Goal: Information Seeking & Learning: Learn about a topic

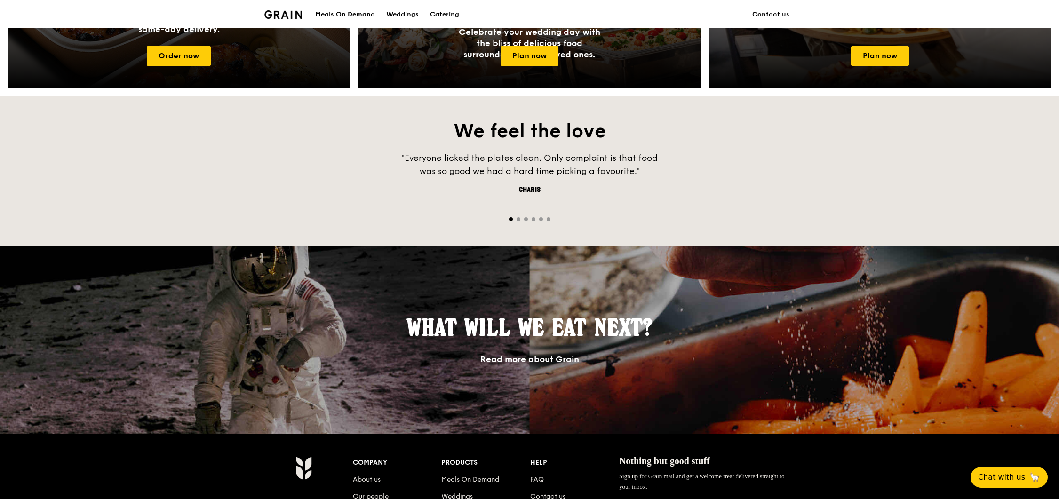
scroll to position [740, 0]
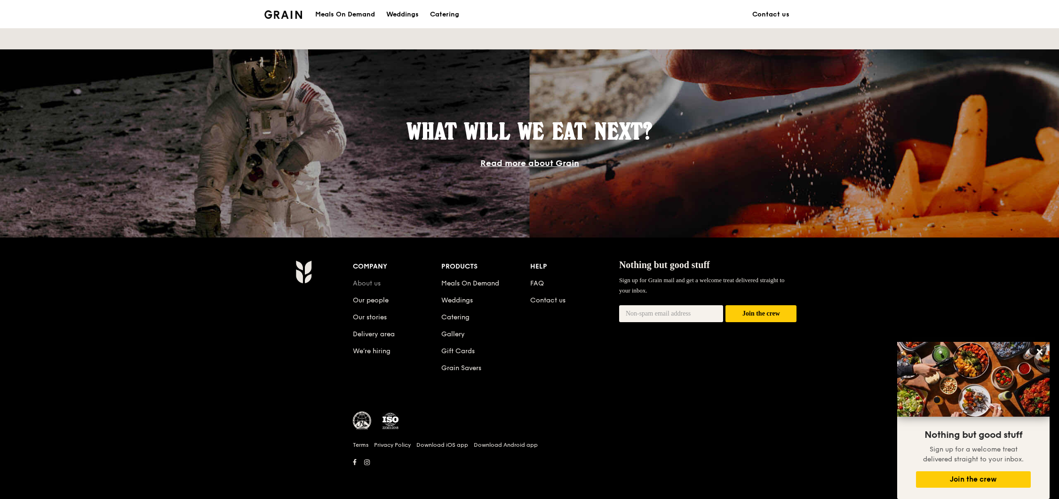
click at [375, 280] on link "About us" at bounding box center [367, 283] width 28 height 8
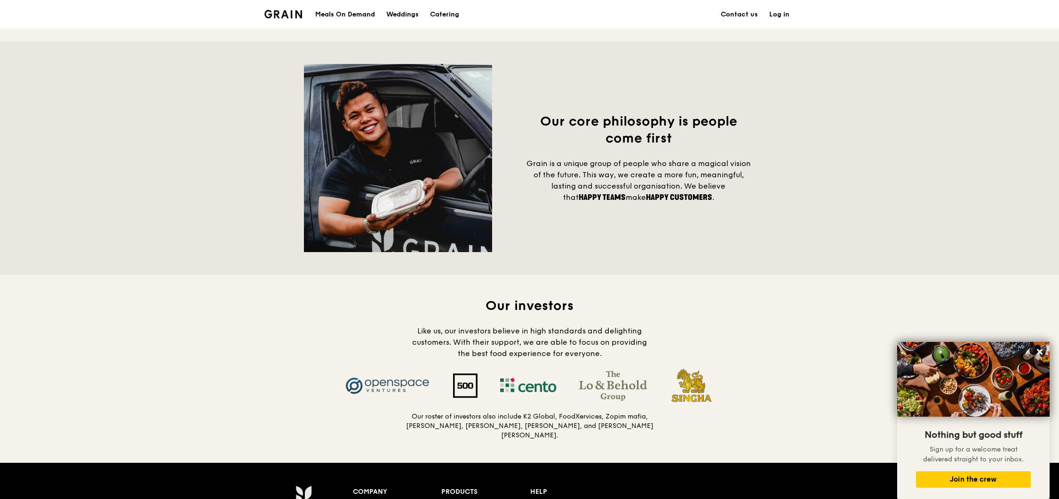
scroll to position [885, 0]
